Goal: Information Seeking & Learning: Find specific fact

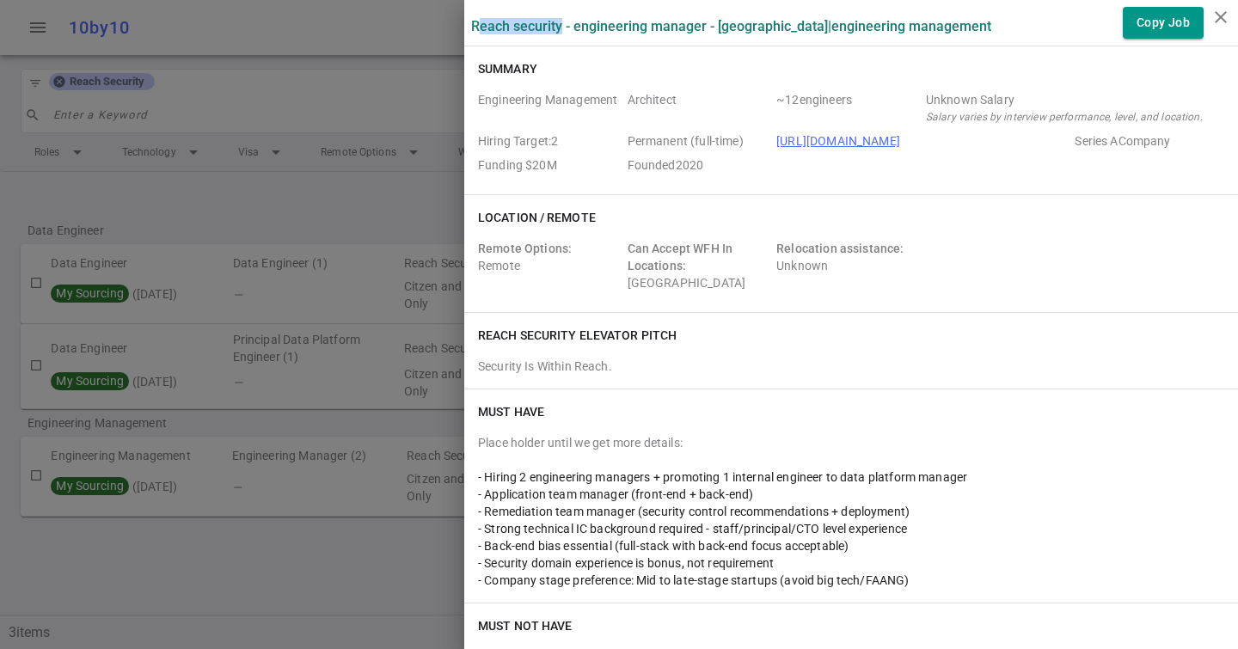
drag, startPoint x: 563, startPoint y: 25, endPoint x: 479, endPoint y: 25, distance: 84.3
click at [479, 25] on label "Reach Security - Engineering Manager - [GEOGRAPHIC_DATA] | Engineering Manageme…" at bounding box center [731, 26] width 520 height 16
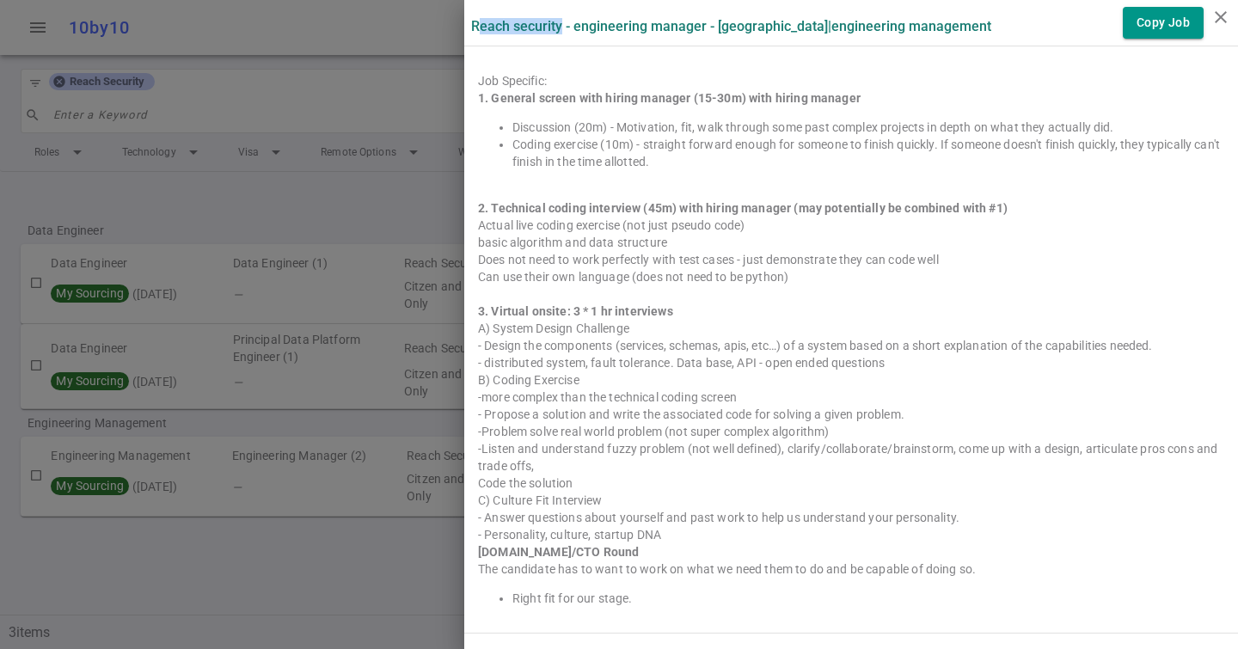
scroll to position [1821, 0]
click at [509, 125] on ul "Discussion (20m) - Motivation, fit, walk through some past complex projects in …" at bounding box center [851, 146] width 747 height 52
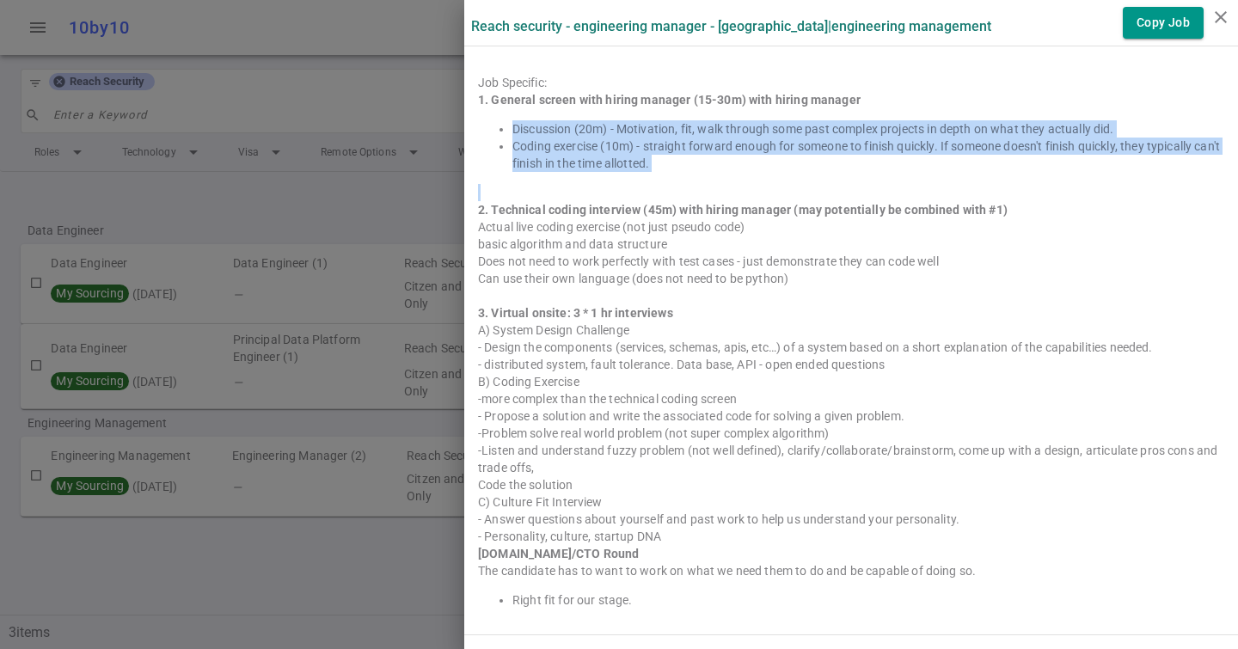
drag, startPoint x: 513, startPoint y: 128, endPoint x: 518, endPoint y: 190, distance: 62.1
click at [518, 190] on div "1. General screen with hiring manager (15-30m) with hiring manager Discussion (…" at bounding box center [851, 350] width 747 height 518
click at [518, 190] on div at bounding box center [851, 192] width 747 height 17
drag, startPoint x: 641, startPoint y: 189, endPoint x: 536, endPoint y: 128, distance: 121.4
click at [536, 128] on div "1. General screen with hiring manager (15-30m) with hiring manager Discussion (…" at bounding box center [851, 350] width 747 height 518
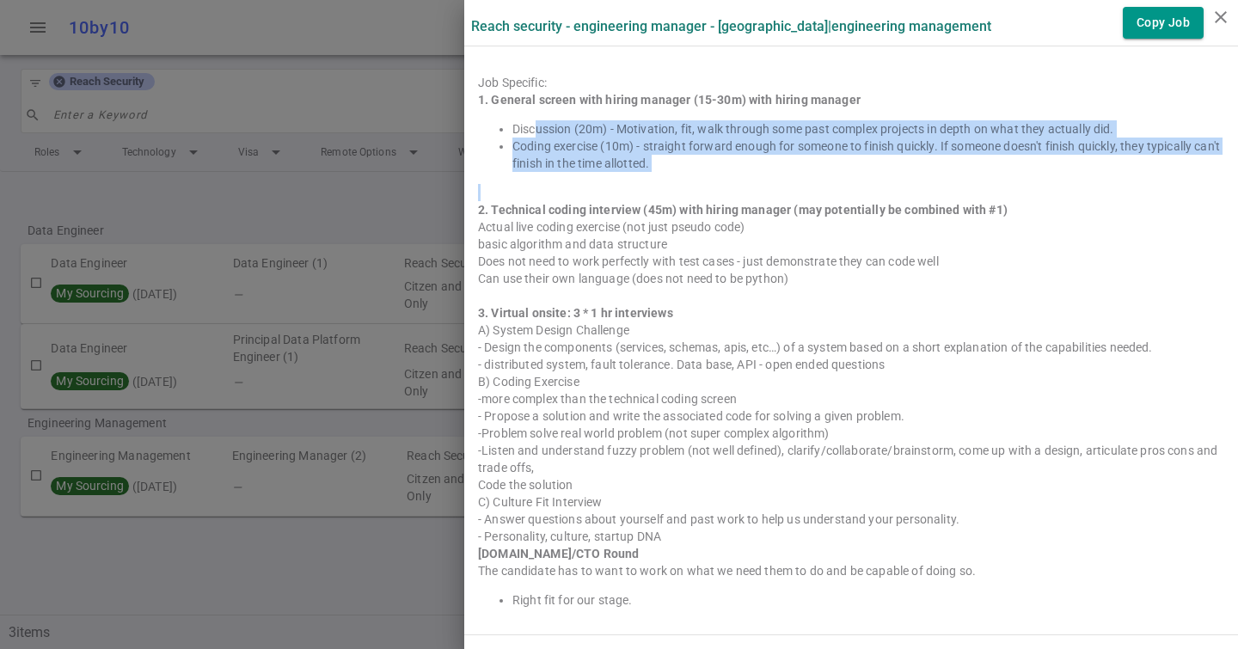
click at [536, 128] on li "Discussion (20m) - Motivation, fit, walk through some past complex projects in …" at bounding box center [869, 128] width 712 height 17
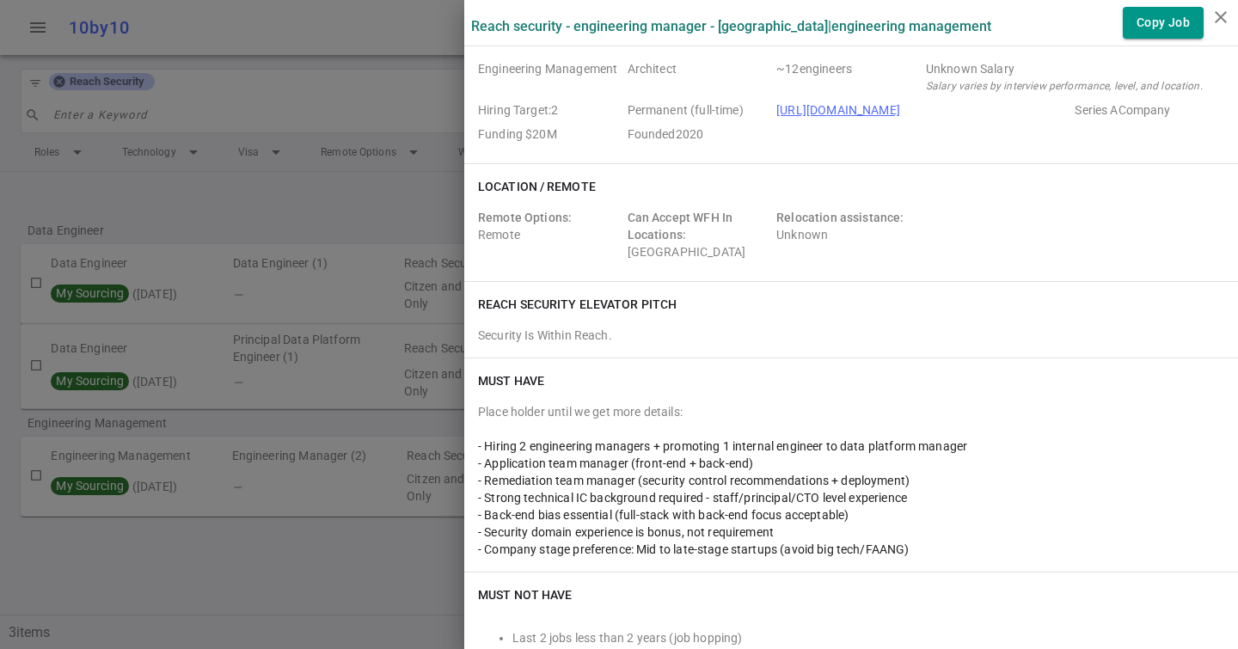
scroll to position [32, 0]
drag, startPoint x: 1079, startPoint y: 102, endPoint x: 1182, endPoint y: 102, distance: 103.2
click at [1182, 102] on span "Series A Company" at bounding box center [1146, 109] width 143 height 17
drag, startPoint x: 1182, startPoint y: 115, endPoint x: 1057, endPoint y: 115, distance: 124.7
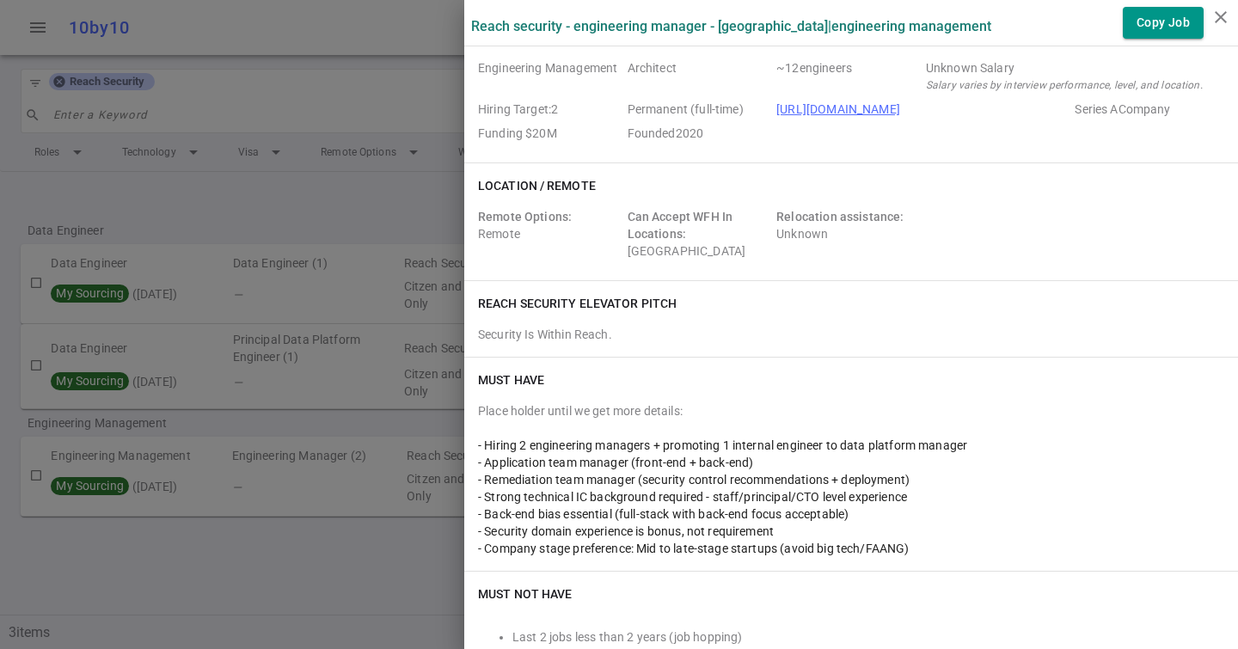
click at [1057, 115] on div "Engineering Management Architect ~ 12 engineers Unknown Salary Salary varies by…" at bounding box center [851, 103] width 747 height 89
click at [1057, 115] on span "[URL][DOMAIN_NAME]" at bounding box center [923, 109] width 292 height 17
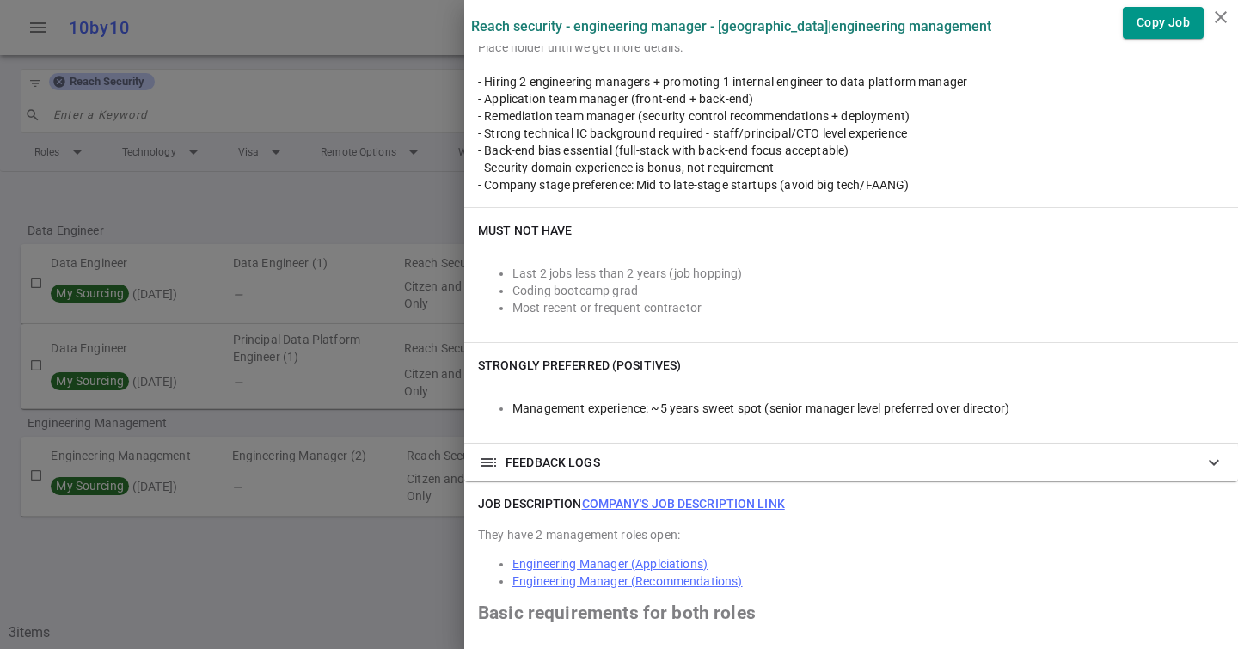
scroll to position [0, 0]
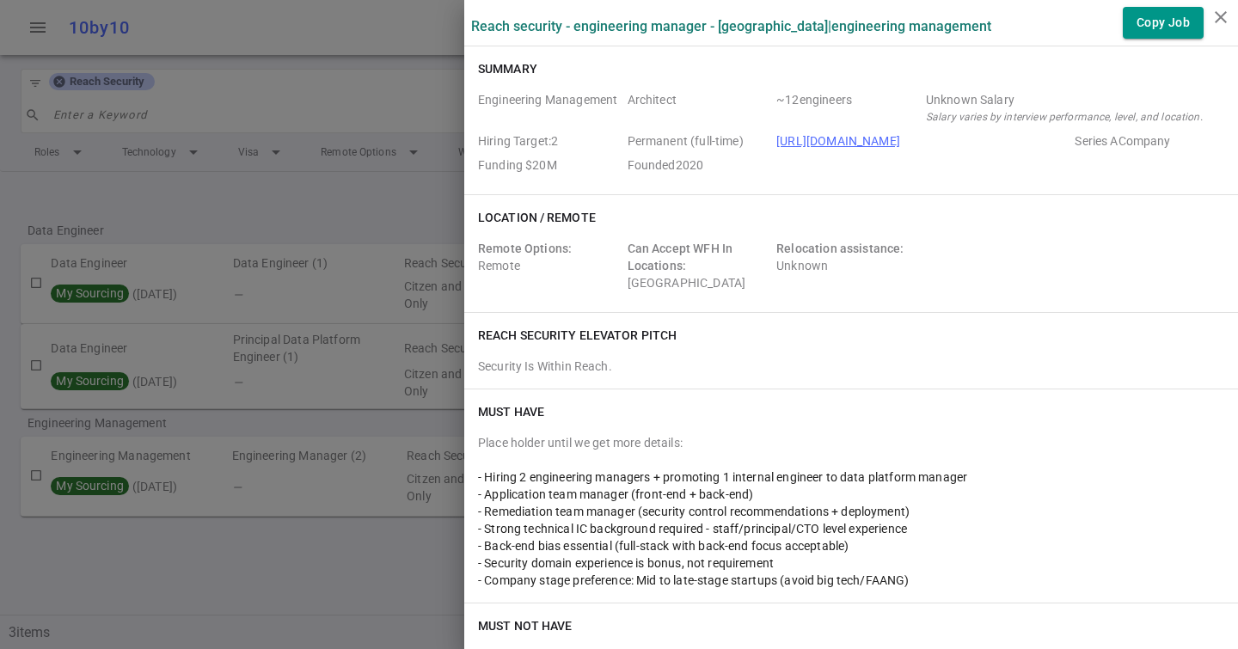
click at [408, 75] on div at bounding box center [619, 324] width 1238 height 649
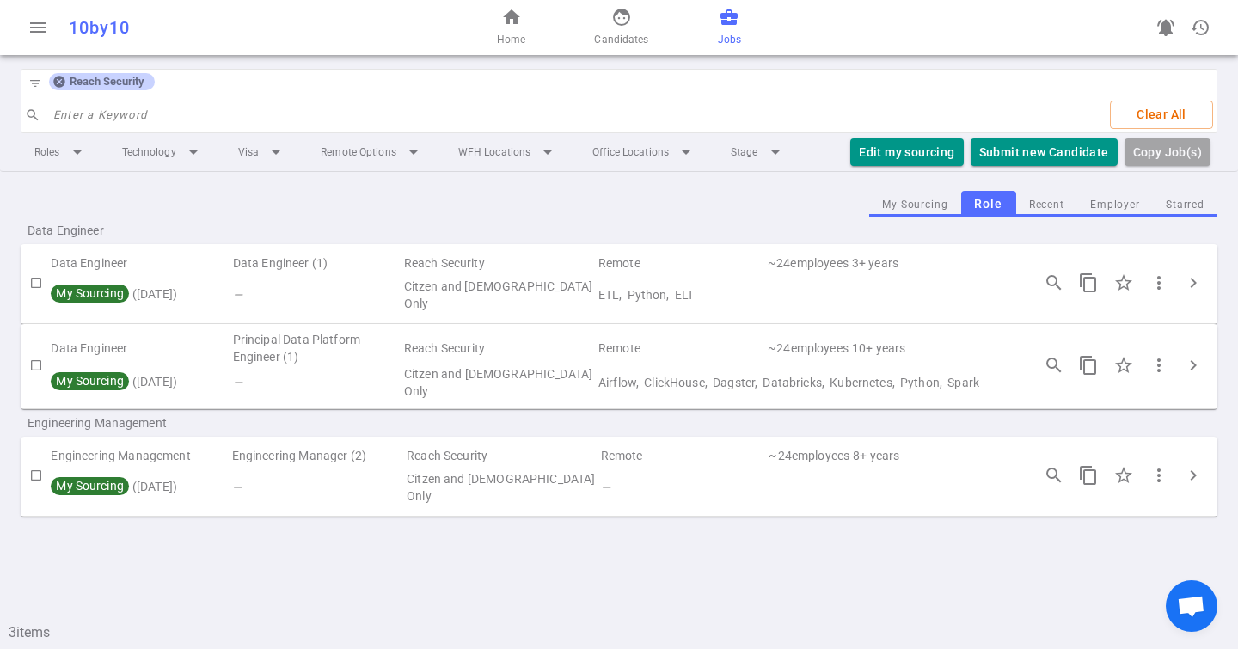
click at [58, 83] on icon at bounding box center [58, 82] width 11 height 11
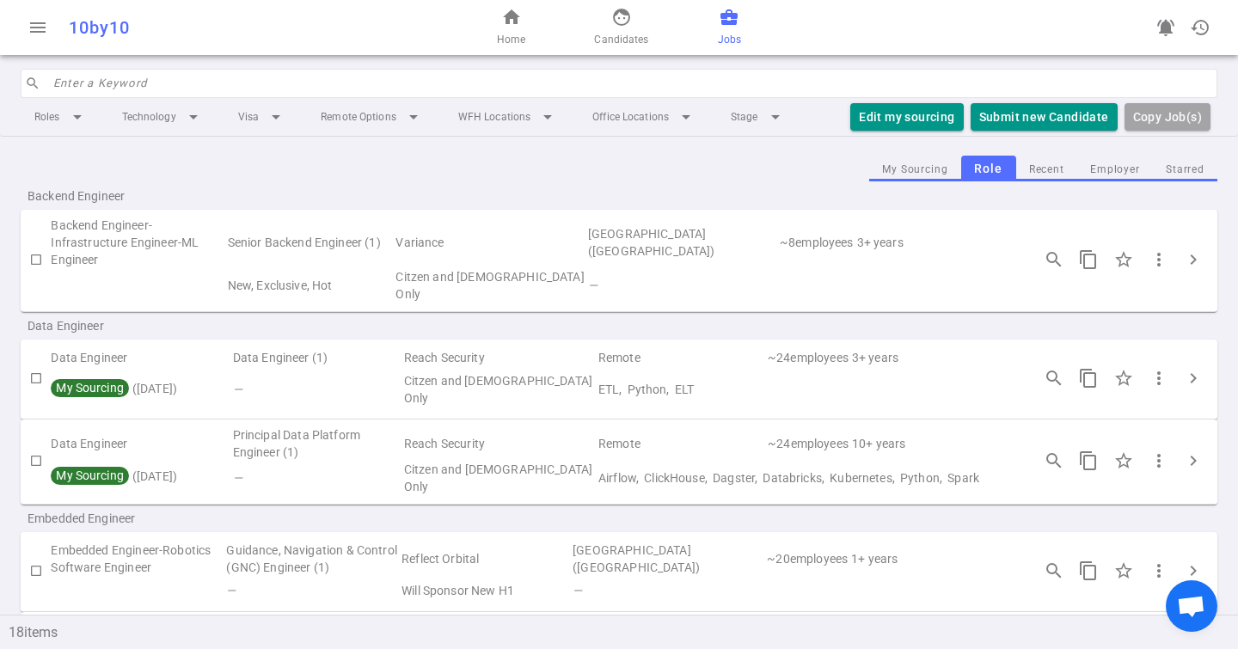
click at [82, 83] on input "search" at bounding box center [630, 84] width 1154 height 28
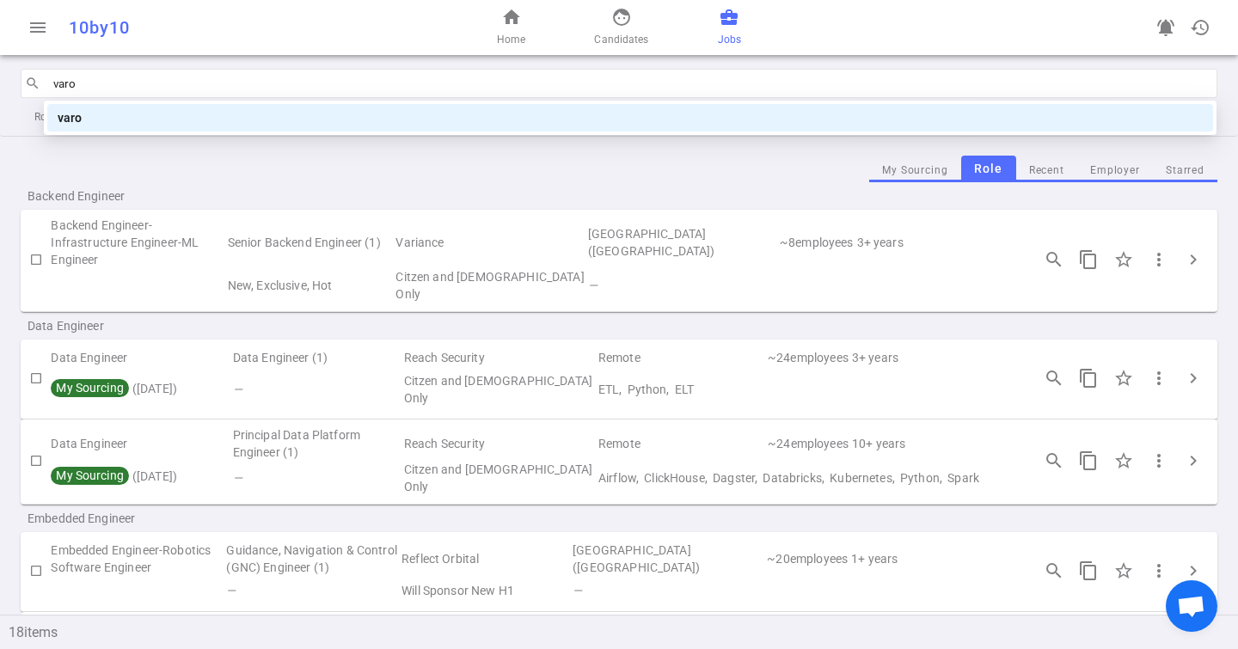
type input "var"
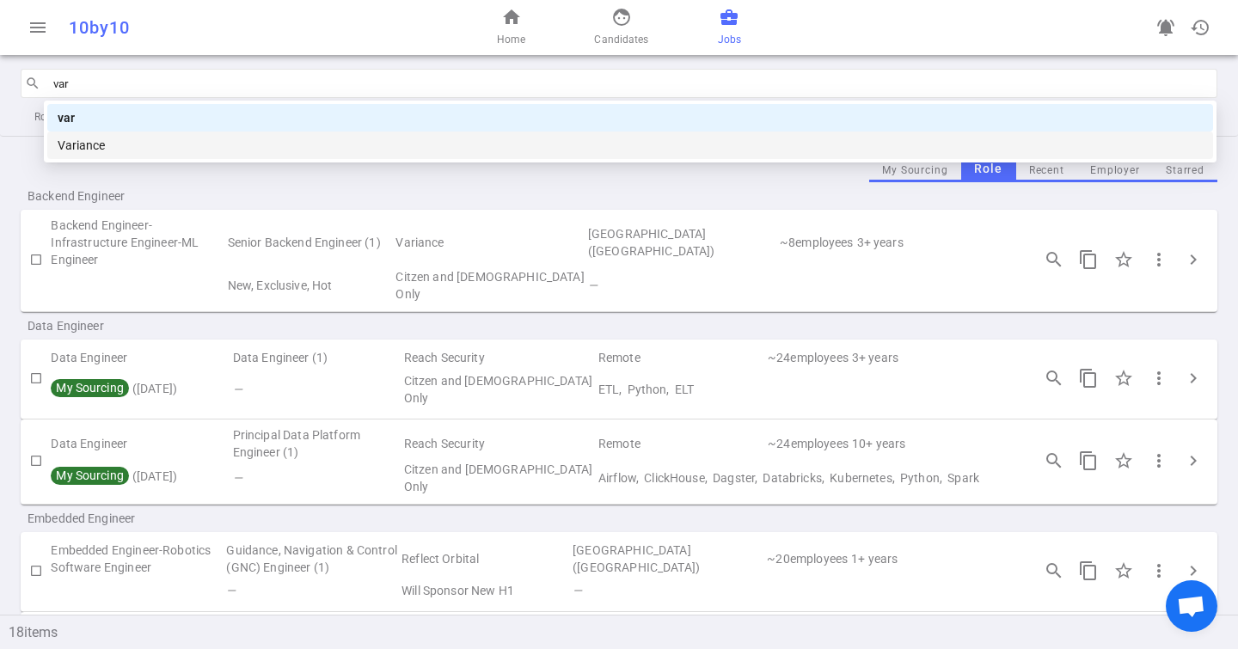
click at [137, 138] on div "Variance" at bounding box center [631, 145] width 1146 height 19
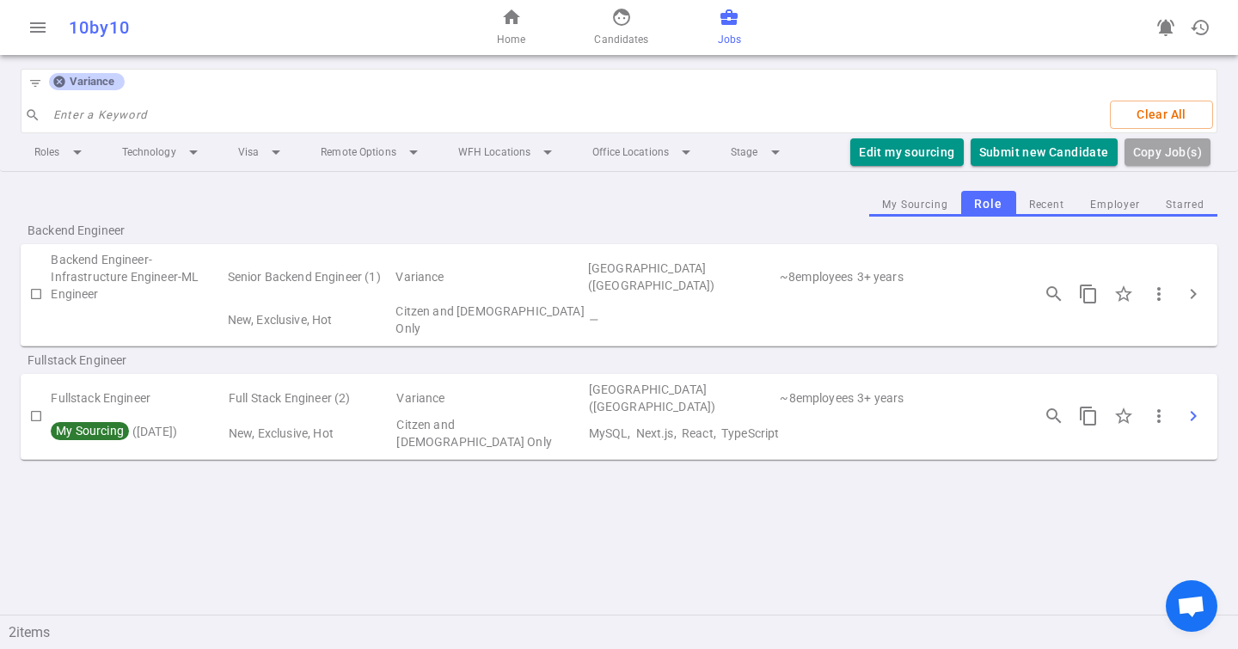
click at [1183, 399] on button "chevron_right" at bounding box center [1194, 416] width 34 height 34
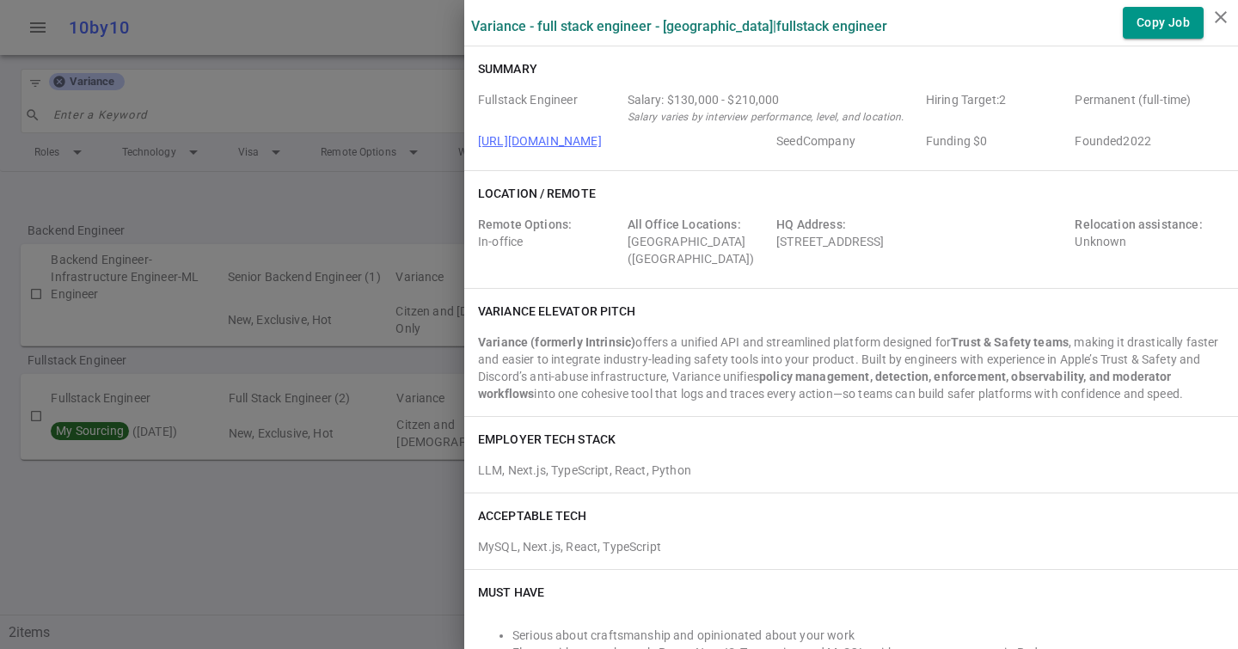
scroll to position [955, 0]
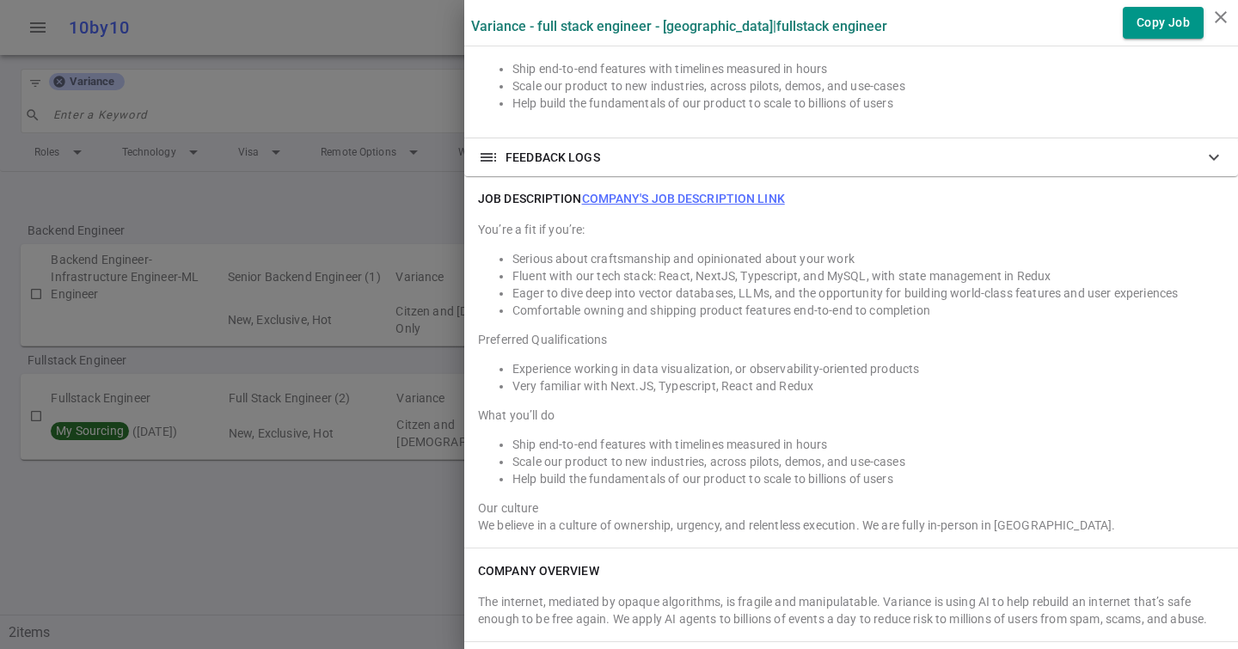
click at [690, 198] on link "Company's job description link" at bounding box center [683, 199] width 203 height 14
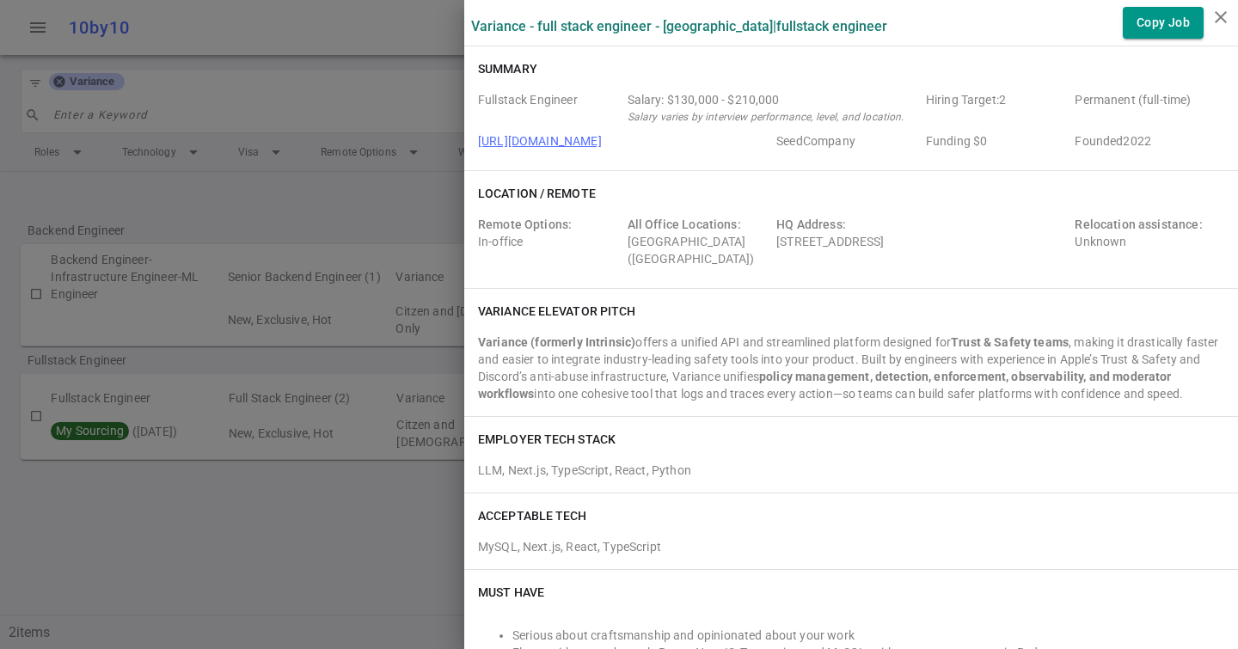
drag, startPoint x: 1048, startPoint y: 242, endPoint x: 777, endPoint y: 241, distance: 270.9
click at [777, 241] on div "HQ Address: [STREET_ADDRESS]" at bounding box center [923, 242] width 292 height 52
copy div "[STREET_ADDRESS]"
